Goal: Task Accomplishment & Management: Use online tool/utility

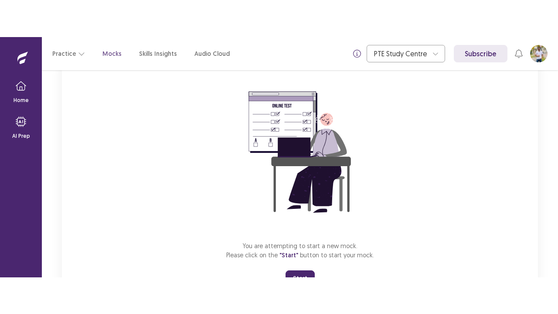
scroll to position [104, 0]
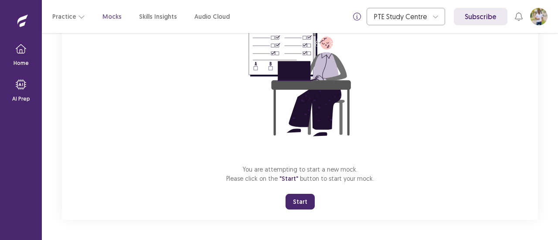
click at [301, 202] on button "Start" at bounding box center [300, 202] width 29 height 16
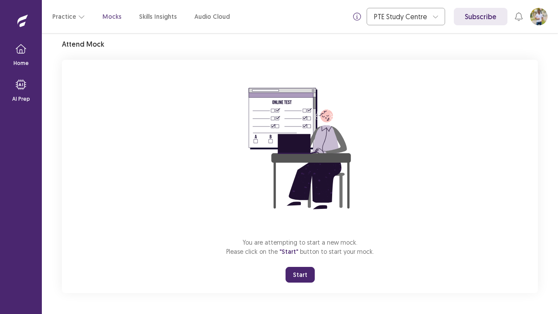
scroll to position [31, 0]
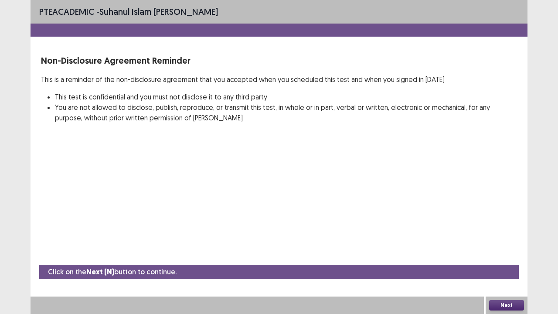
click at [516, 240] on button "Next" at bounding box center [506, 305] width 35 height 10
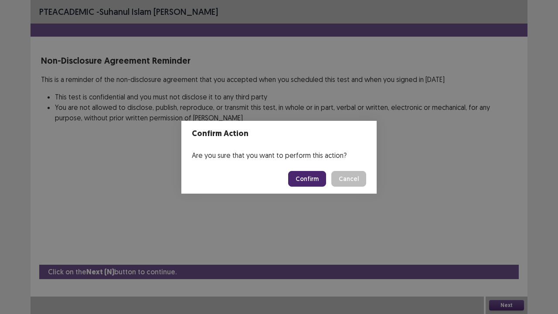
click at [311, 184] on button "Confirm" at bounding box center [307, 179] width 38 height 16
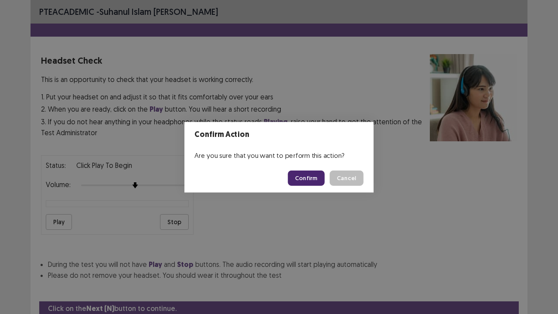
scroll to position [32, 0]
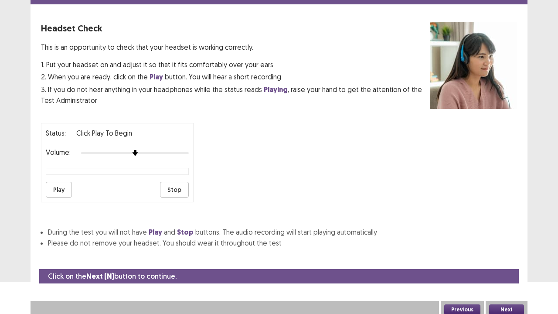
click at [59, 188] on button "Play" at bounding box center [59, 190] width 26 height 16
click at [461, 240] on button "Previous" at bounding box center [462, 309] width 36 height 10
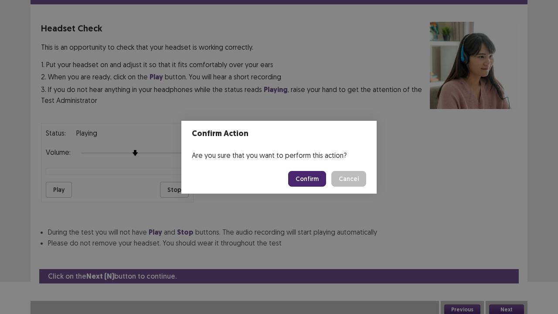
click at [312, 180] on button "Confirm" at bounding box center [307, 179] width 38 height 16
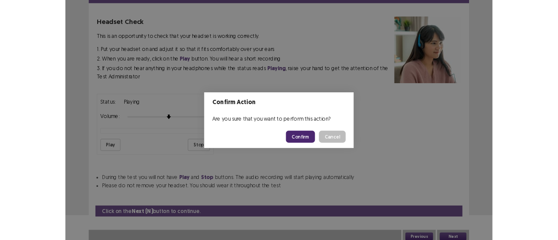
scroll to position [0, 0]
